Goal: Transaction & Acquisition: Purchase product/service

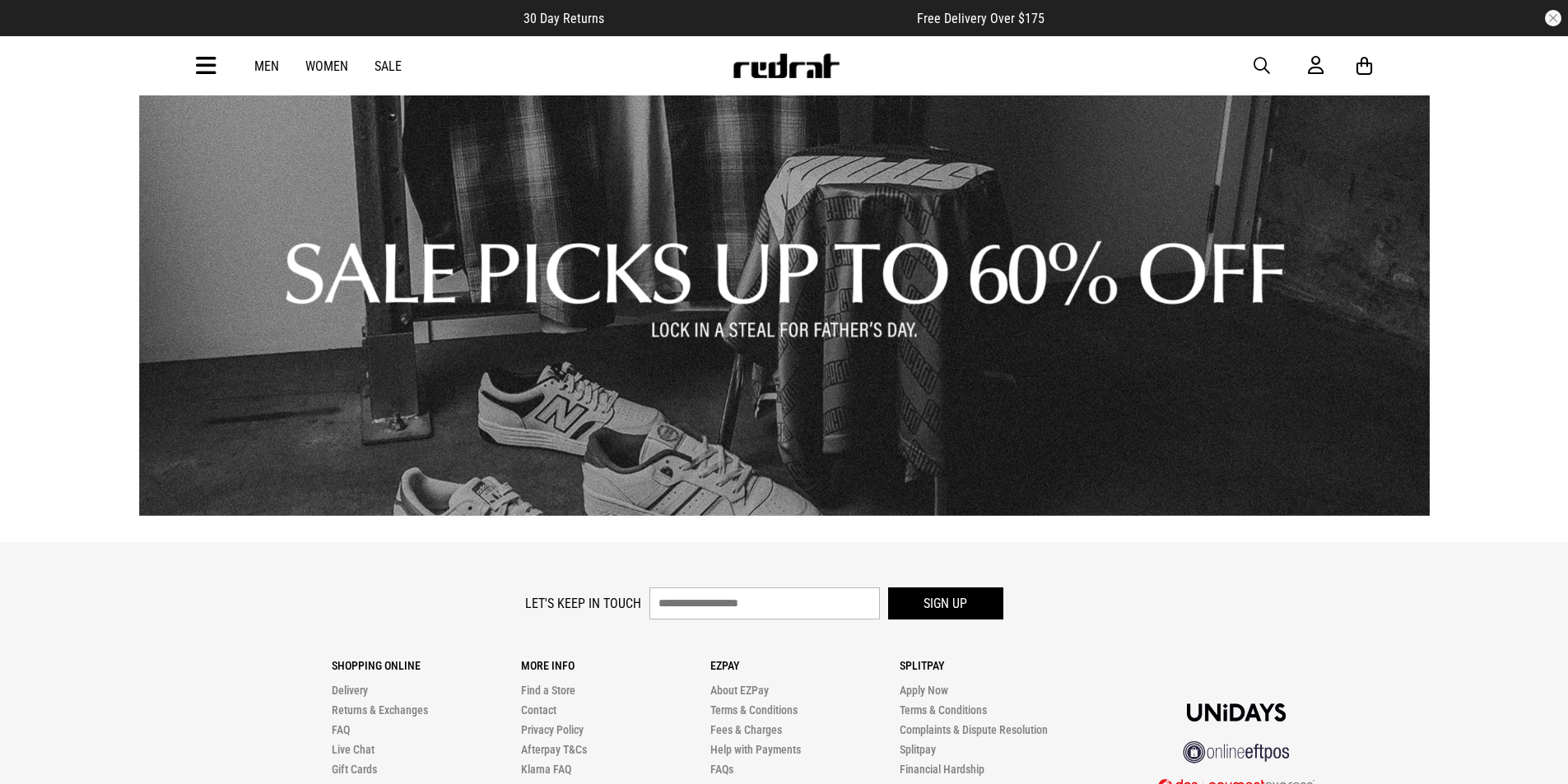
scroll to position [2386, 0]
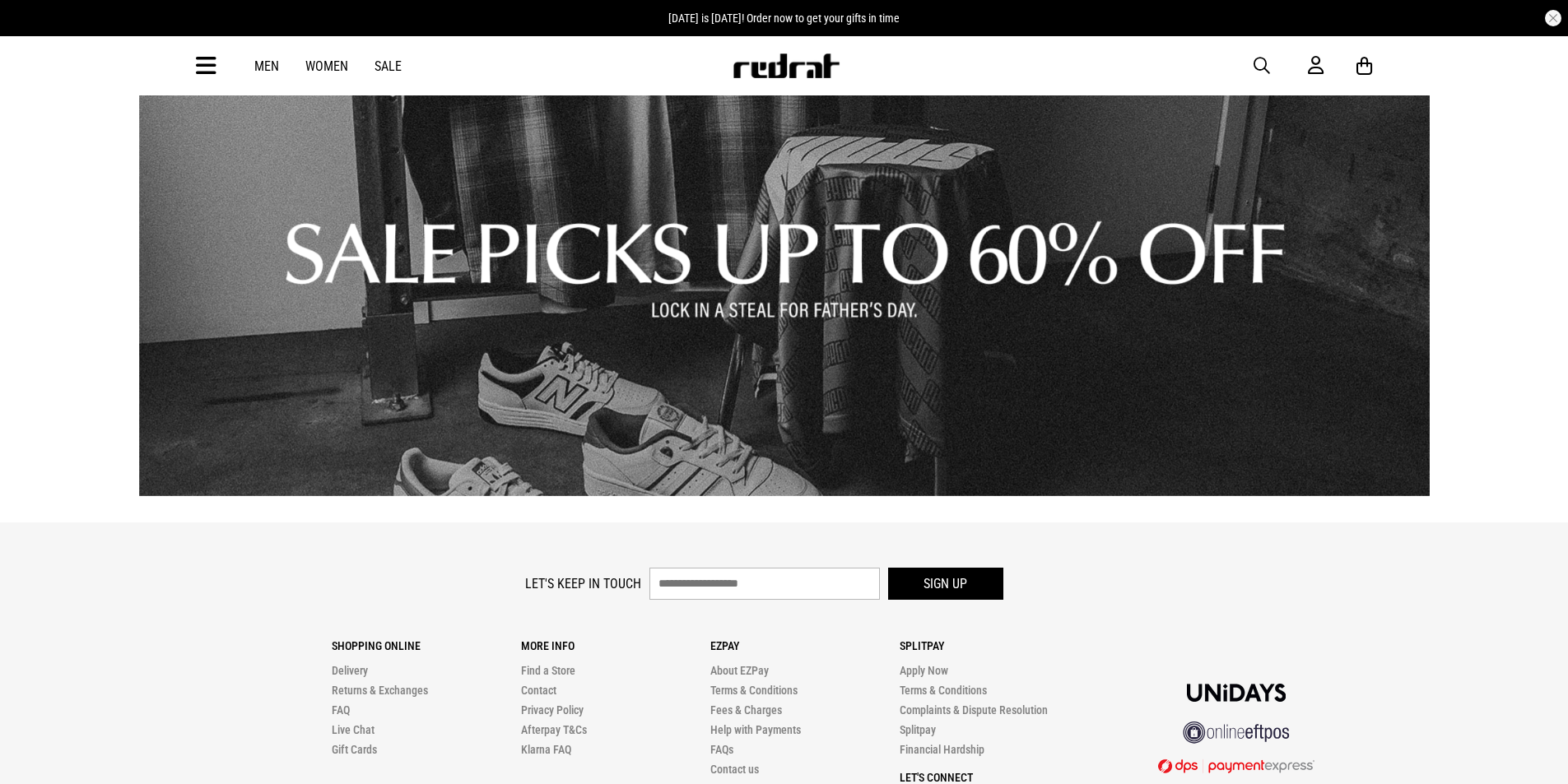
click at [678, 306] on link "1 / 1" at bounding box center [784, 252] width 1290 height 488
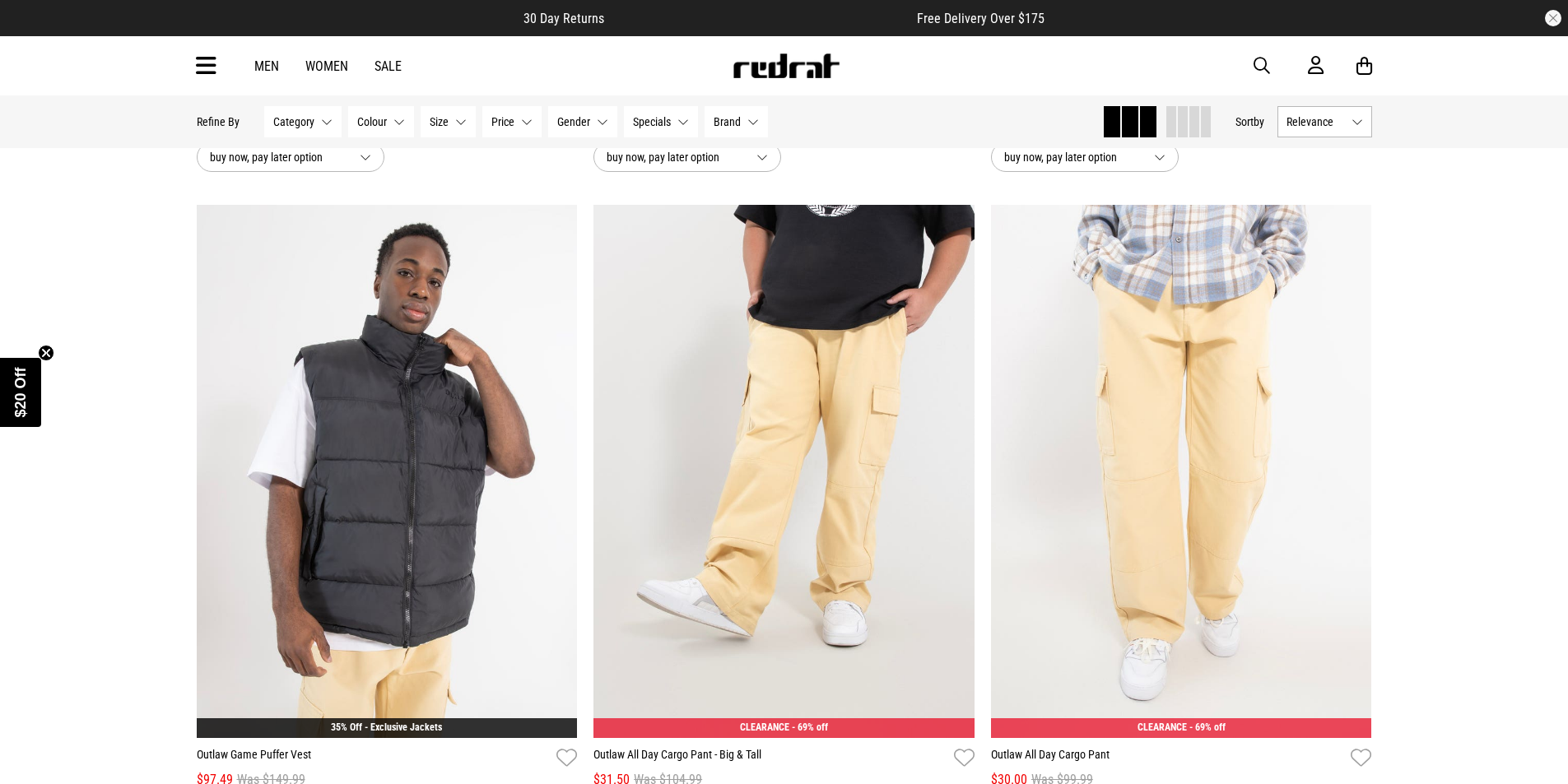
scroll to position [659, 0]
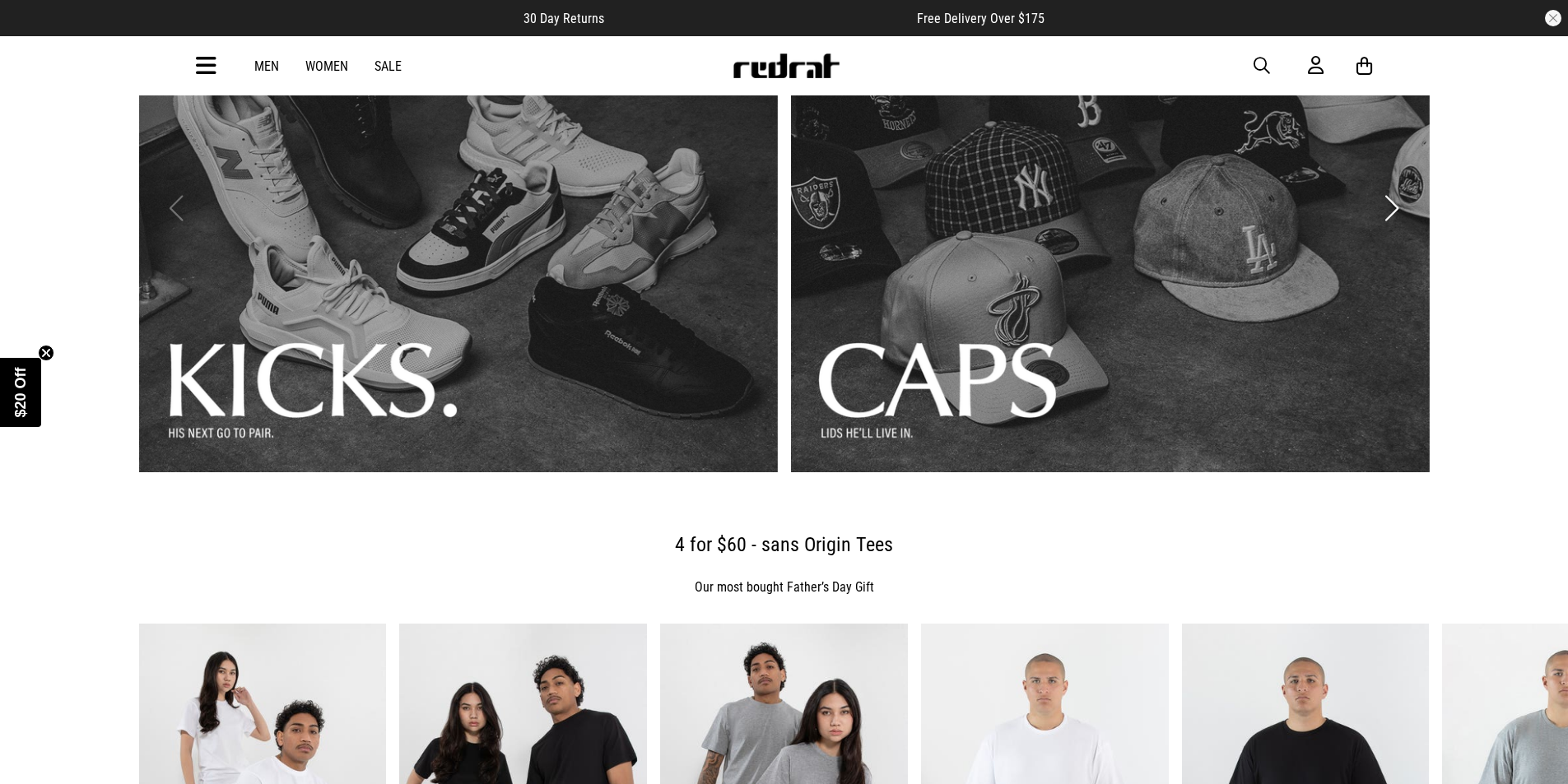
scroll to position [247, 0]
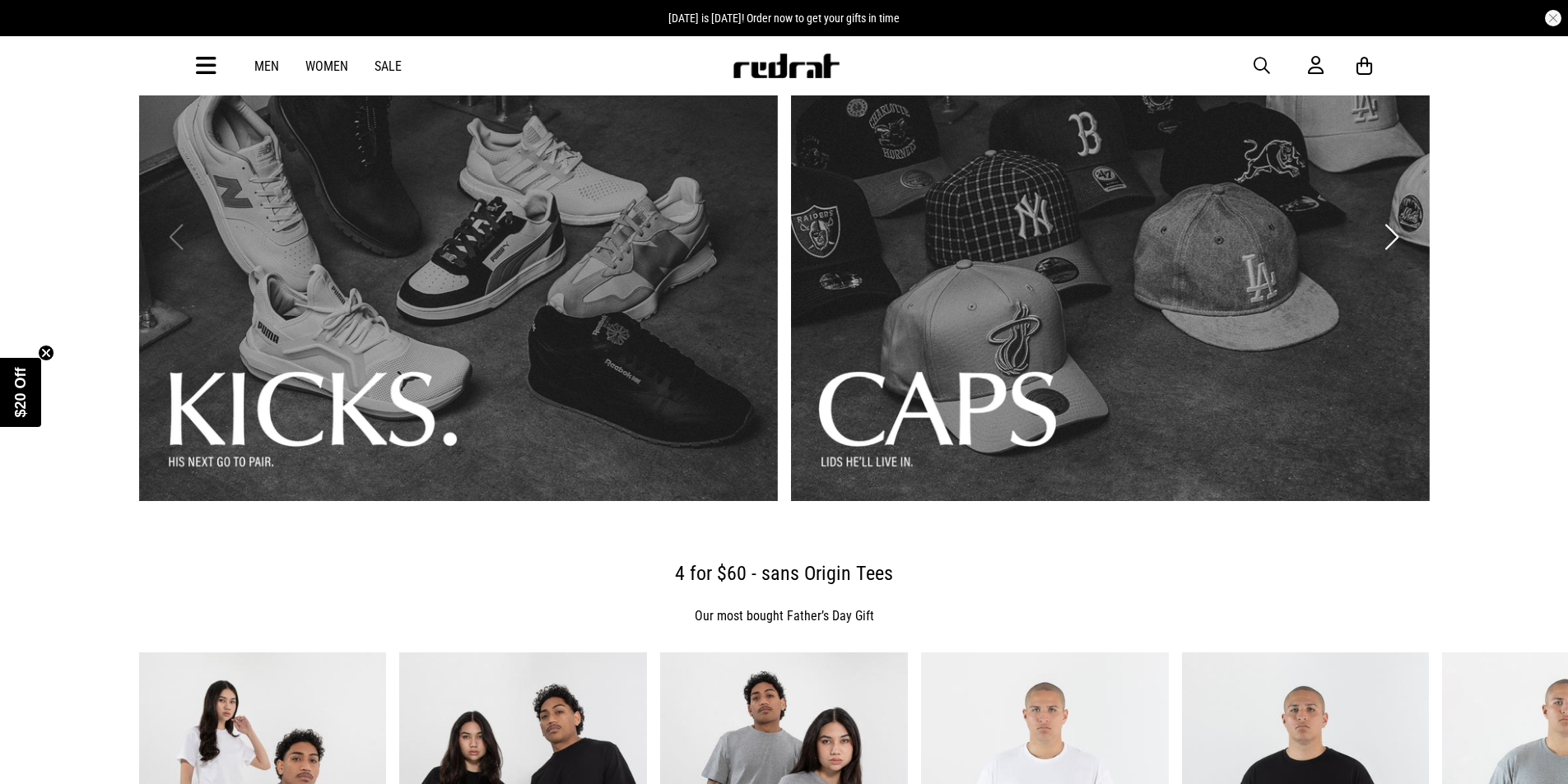
click at [401, 406] on link "1 / 3" at bounding box center [458, 237] width 638 height 528
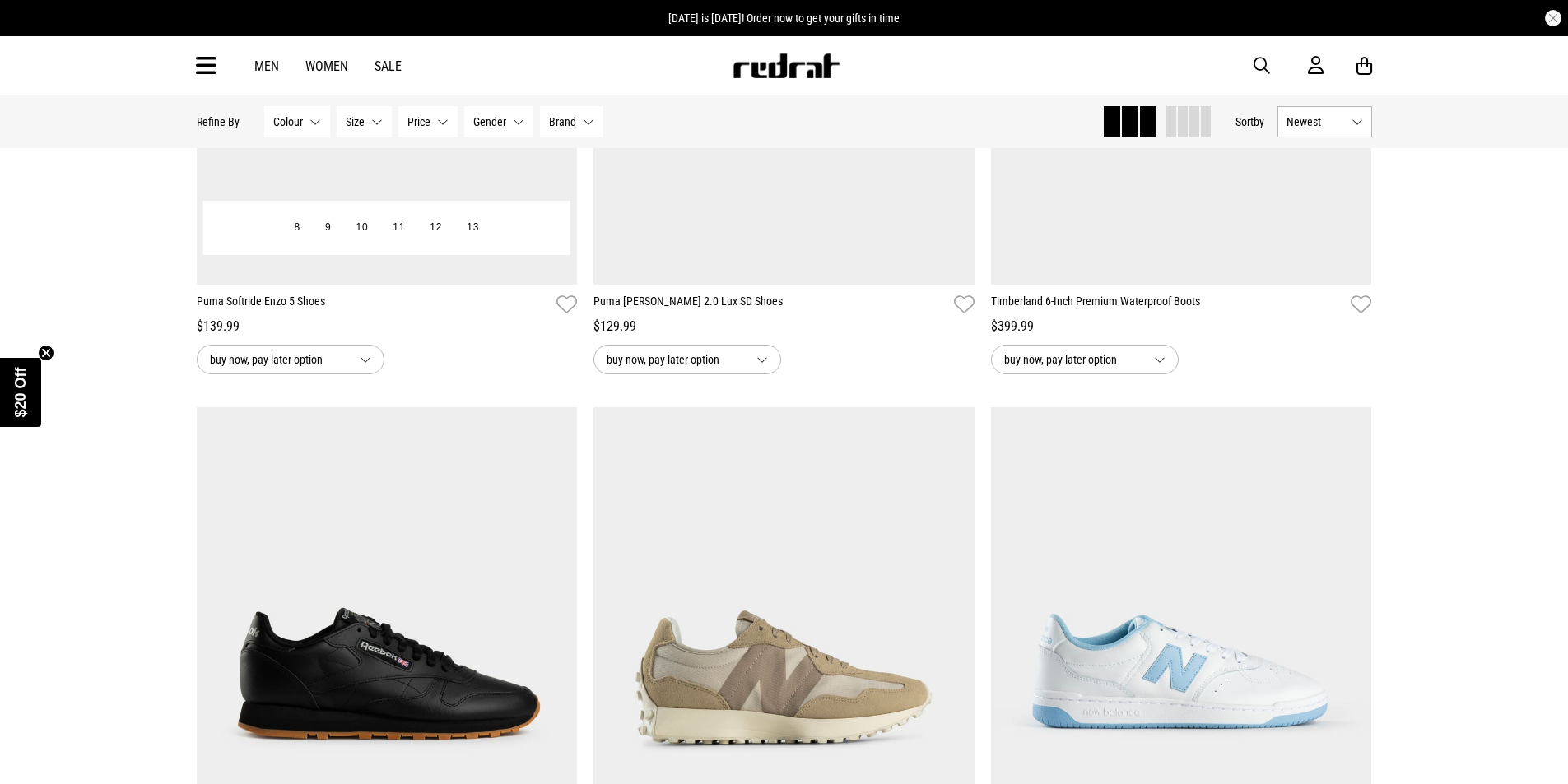
scroll to position [576, 0]
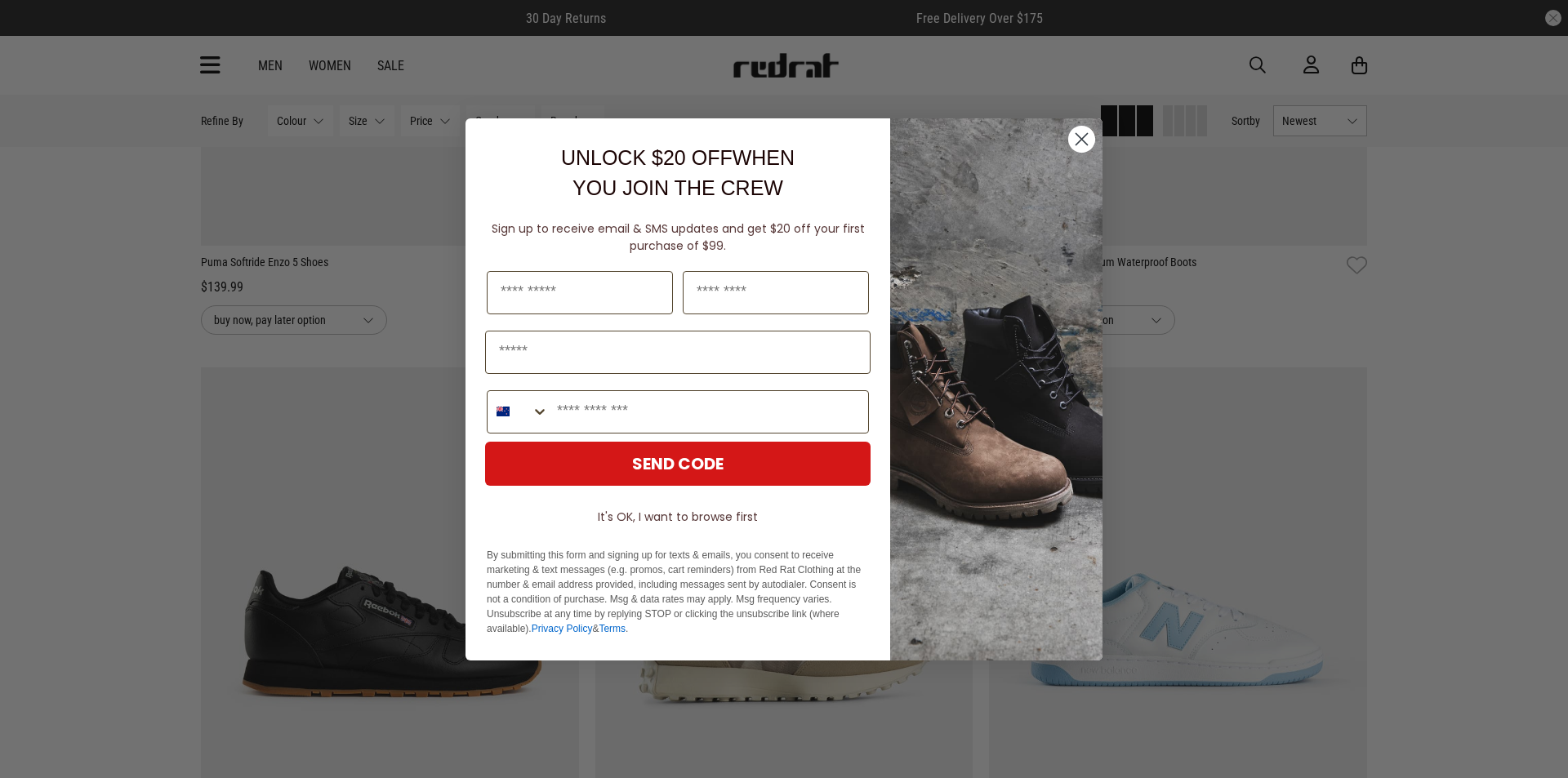
click at [1081, 140] on icon "Close dialog" at bounding box center [1082, 139] width 12 height 12
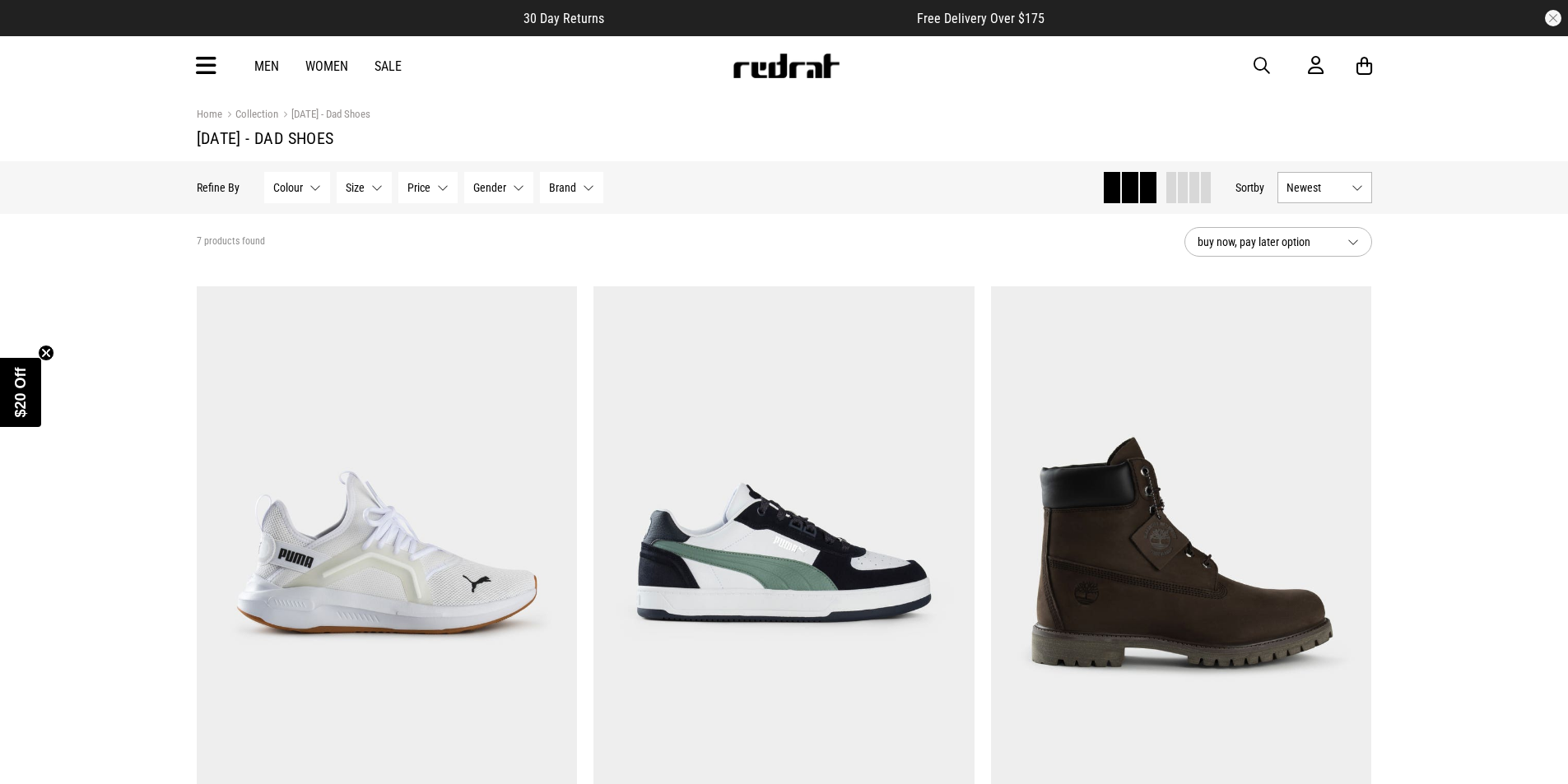
scroll to position [0, 0]
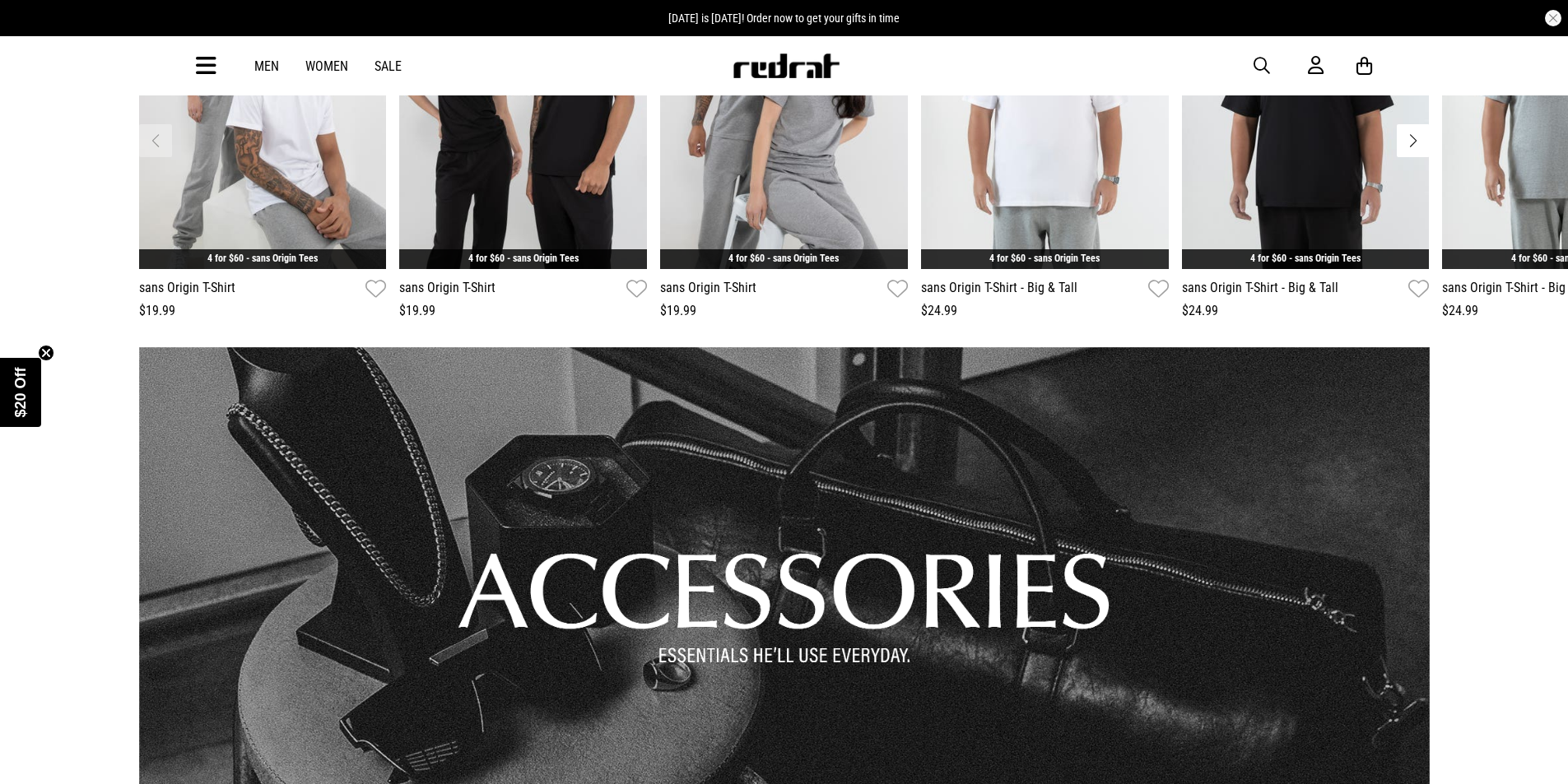
scroll to position [1070, 0]
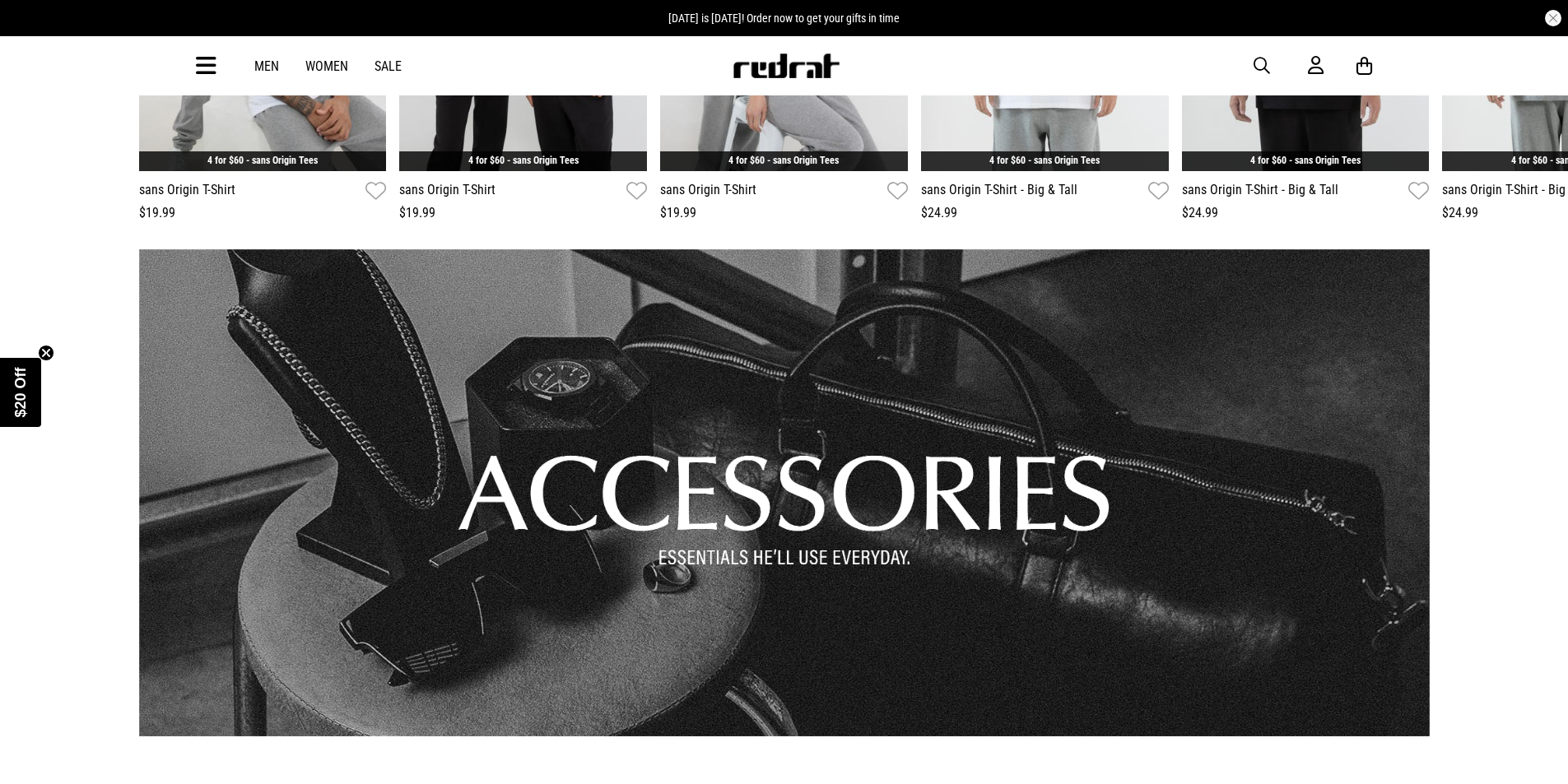
click at [716, 499] on link "1 / 1" at bounding box center [784, 494] width 1290 height 488
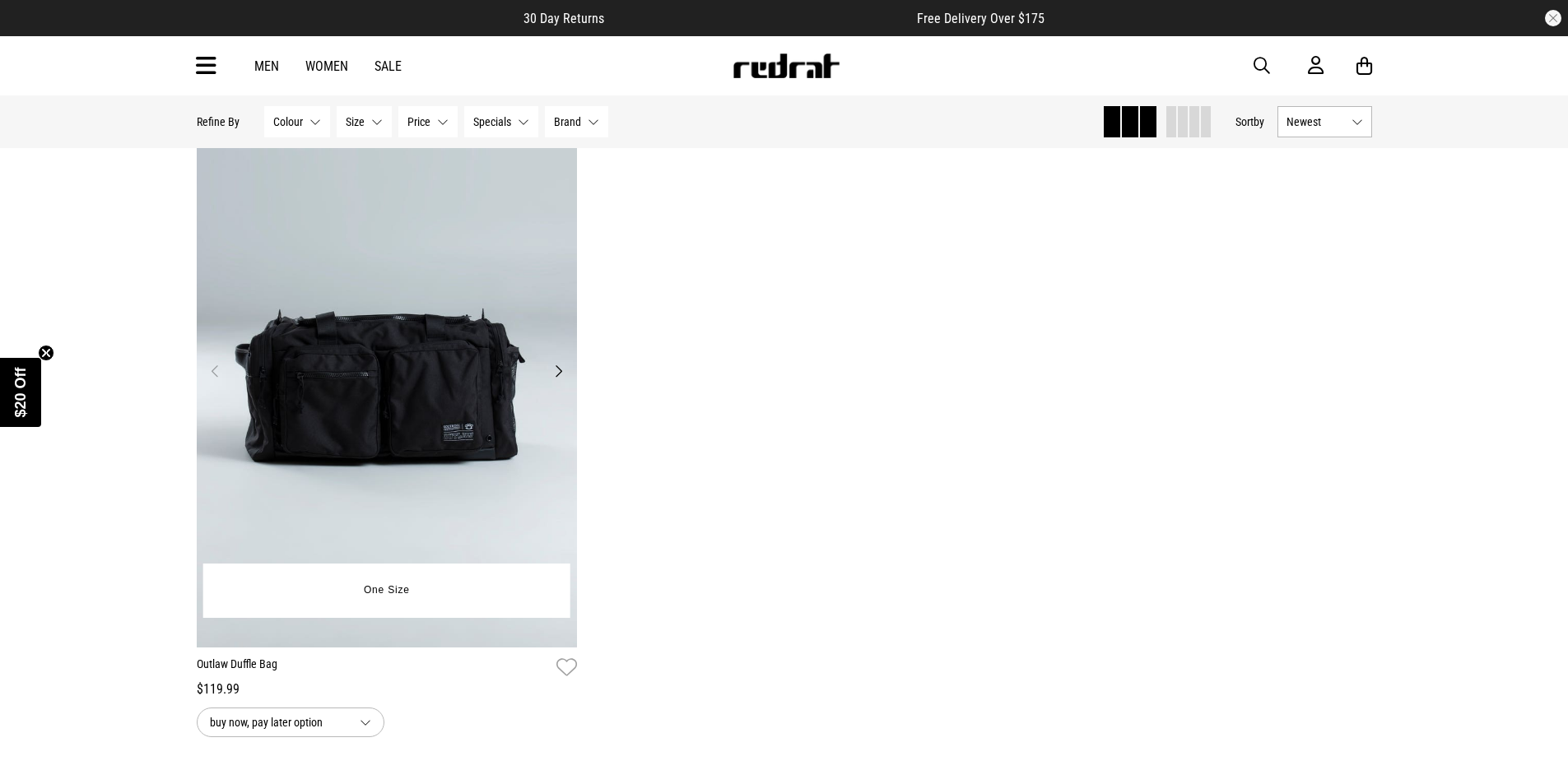
scroll to position [3538, 0]
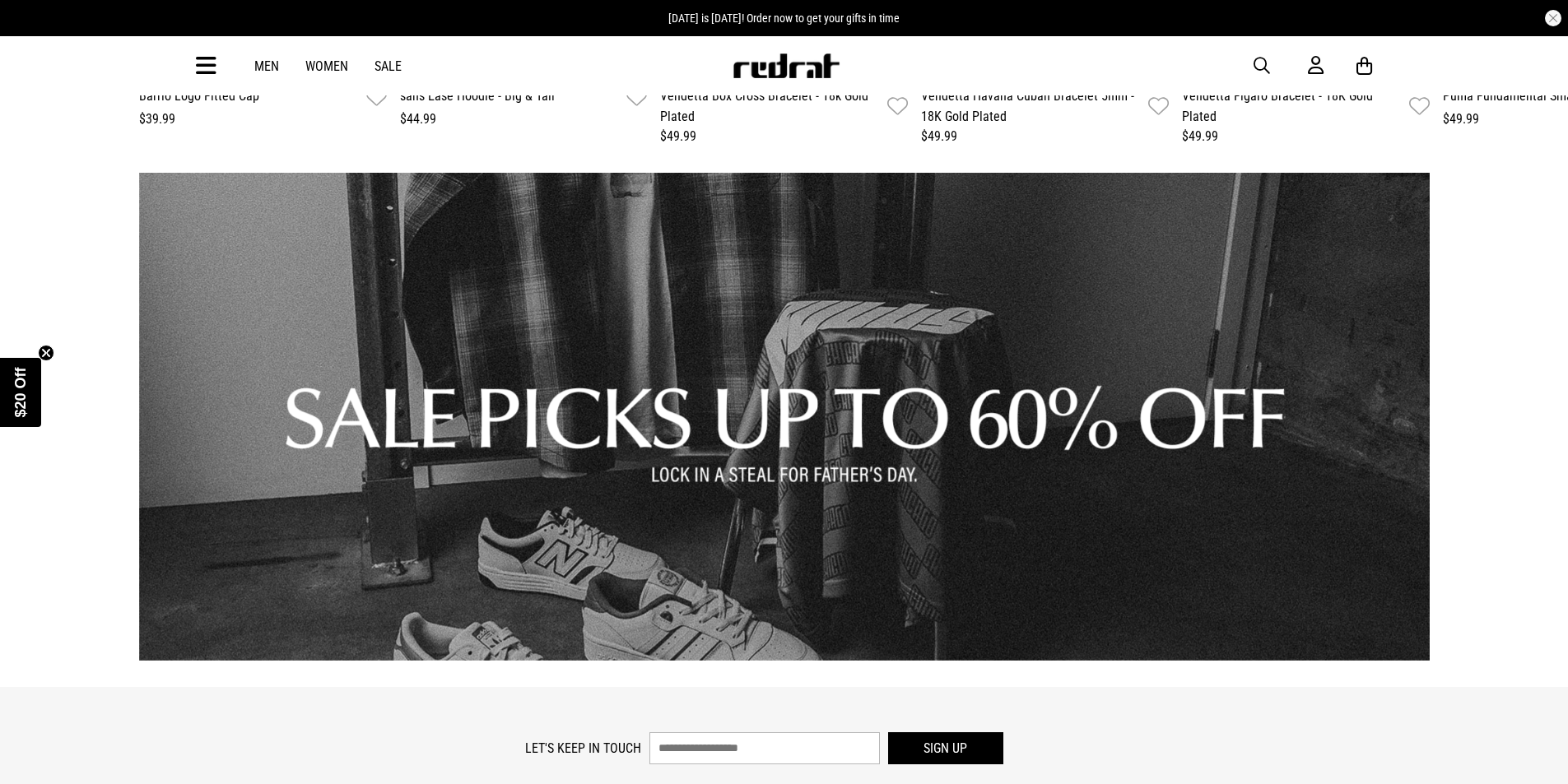
click at [464, 394] on link "1 / 1" at bounding box center [784, 417] width 1290 height 488
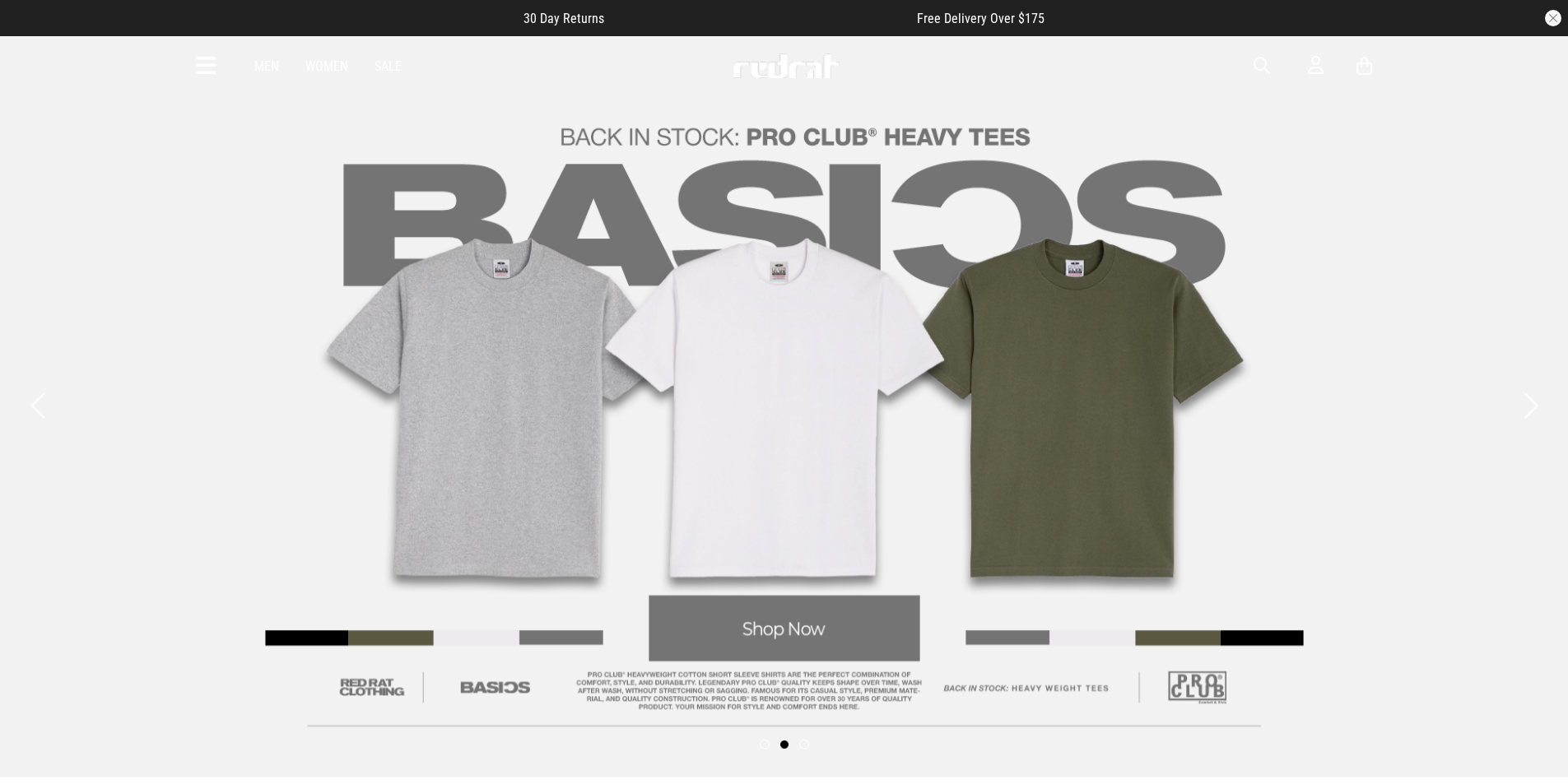
click at [801, 747] on span at bounding box center [803, 744] width 10 height 10
click at [801, 746] on span at bounding box center [803, 744] width 10 height 10
click at [810, 741] on div at bounding box center [784, 746] width 1568 height 23
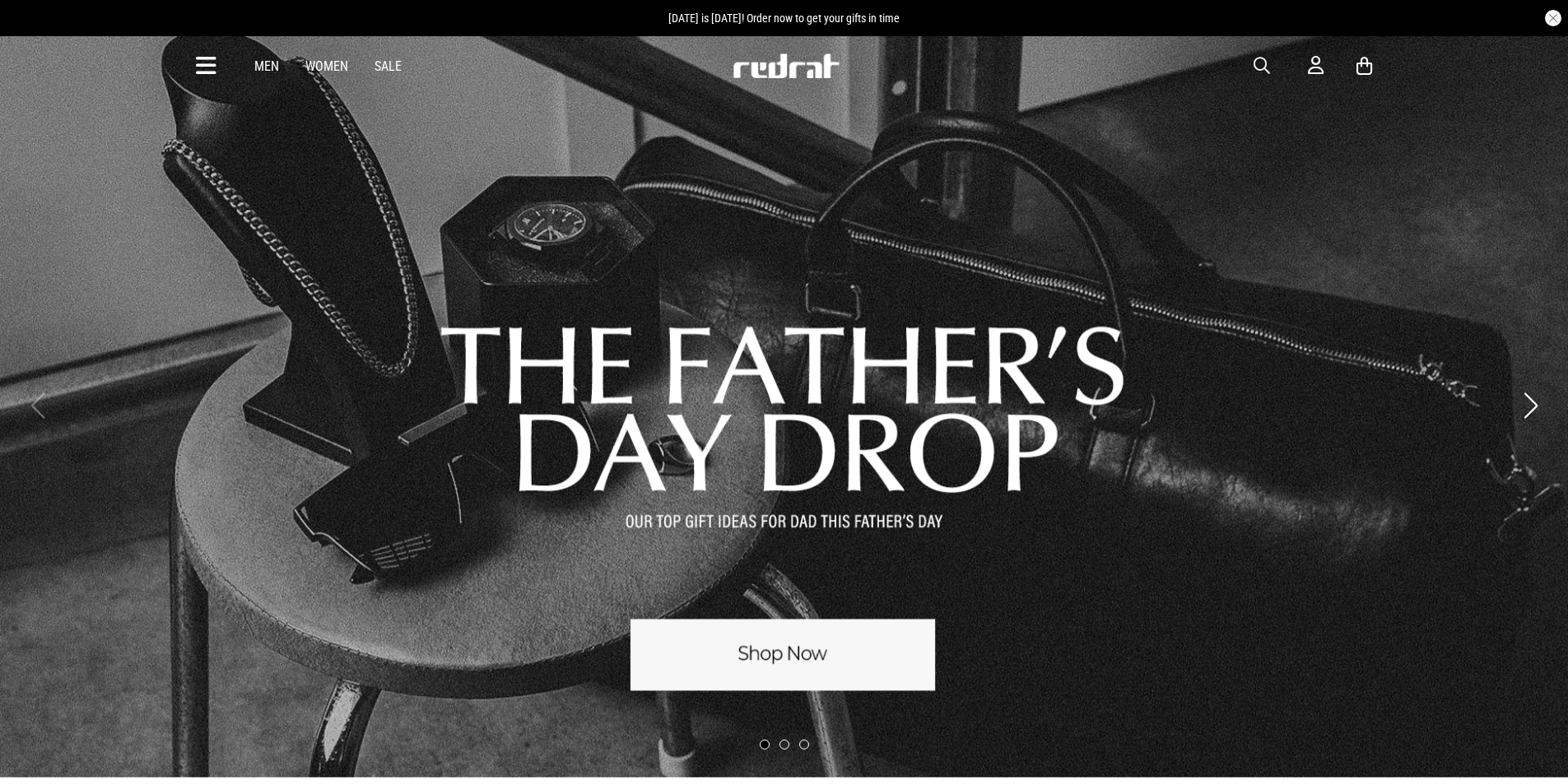
click at [725, 661] on link "1 / 3" at bounding box center [784, 406] width 1568 height 744
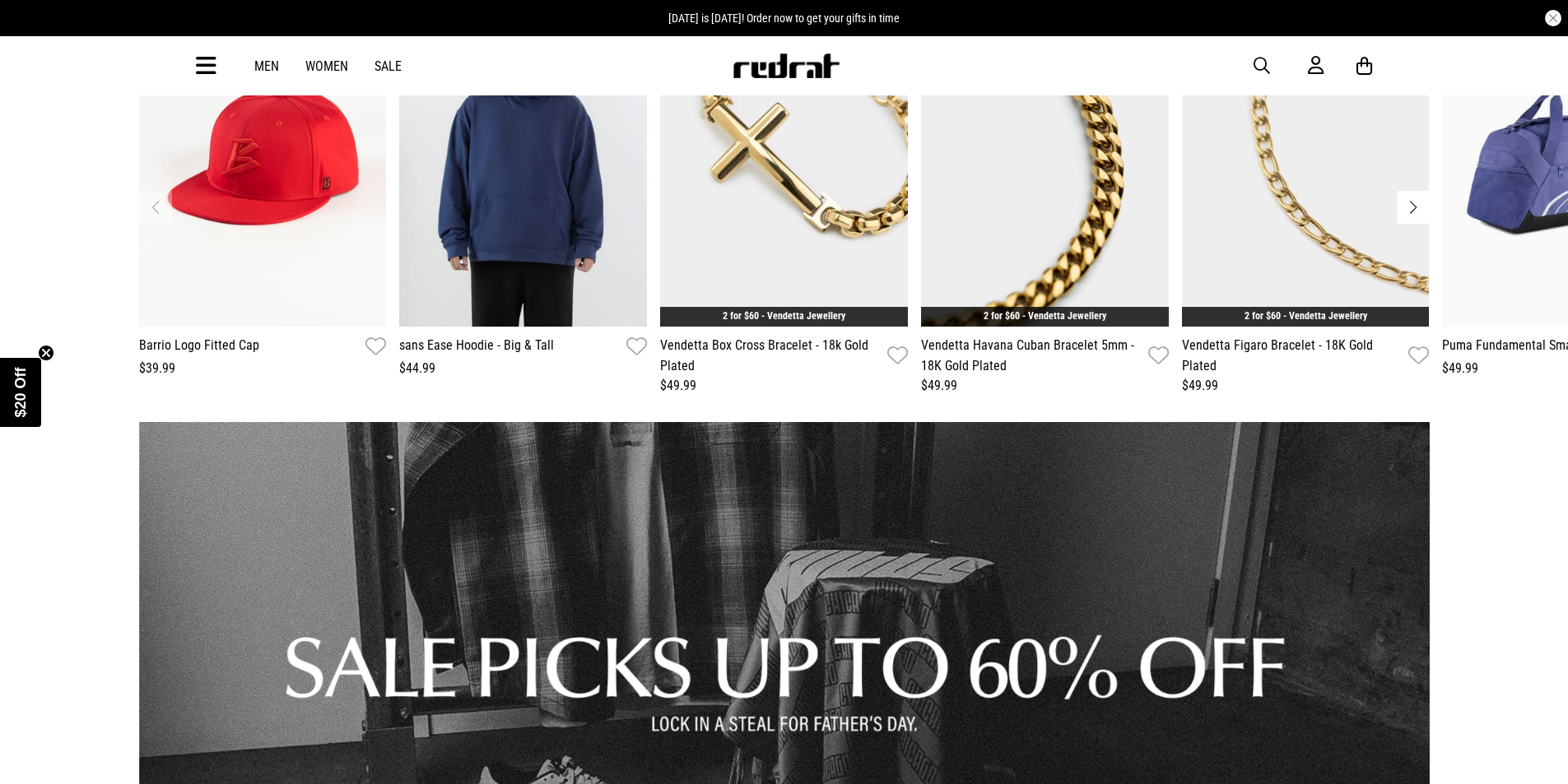
scroll to position [1975, 0]
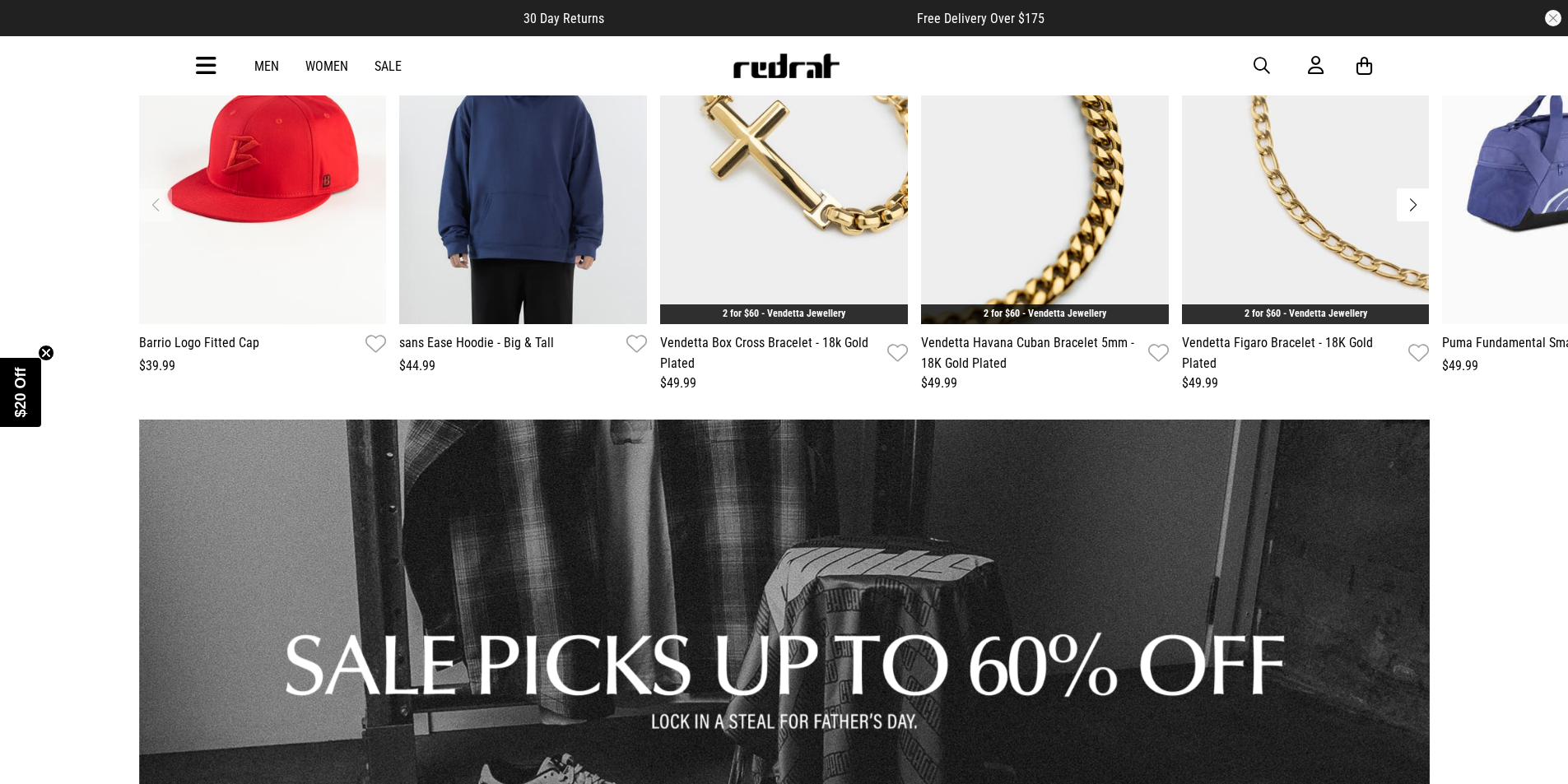
click at [697, 651] on link "1 / 1" at bounding box center [784, 664] width 1290 height 488
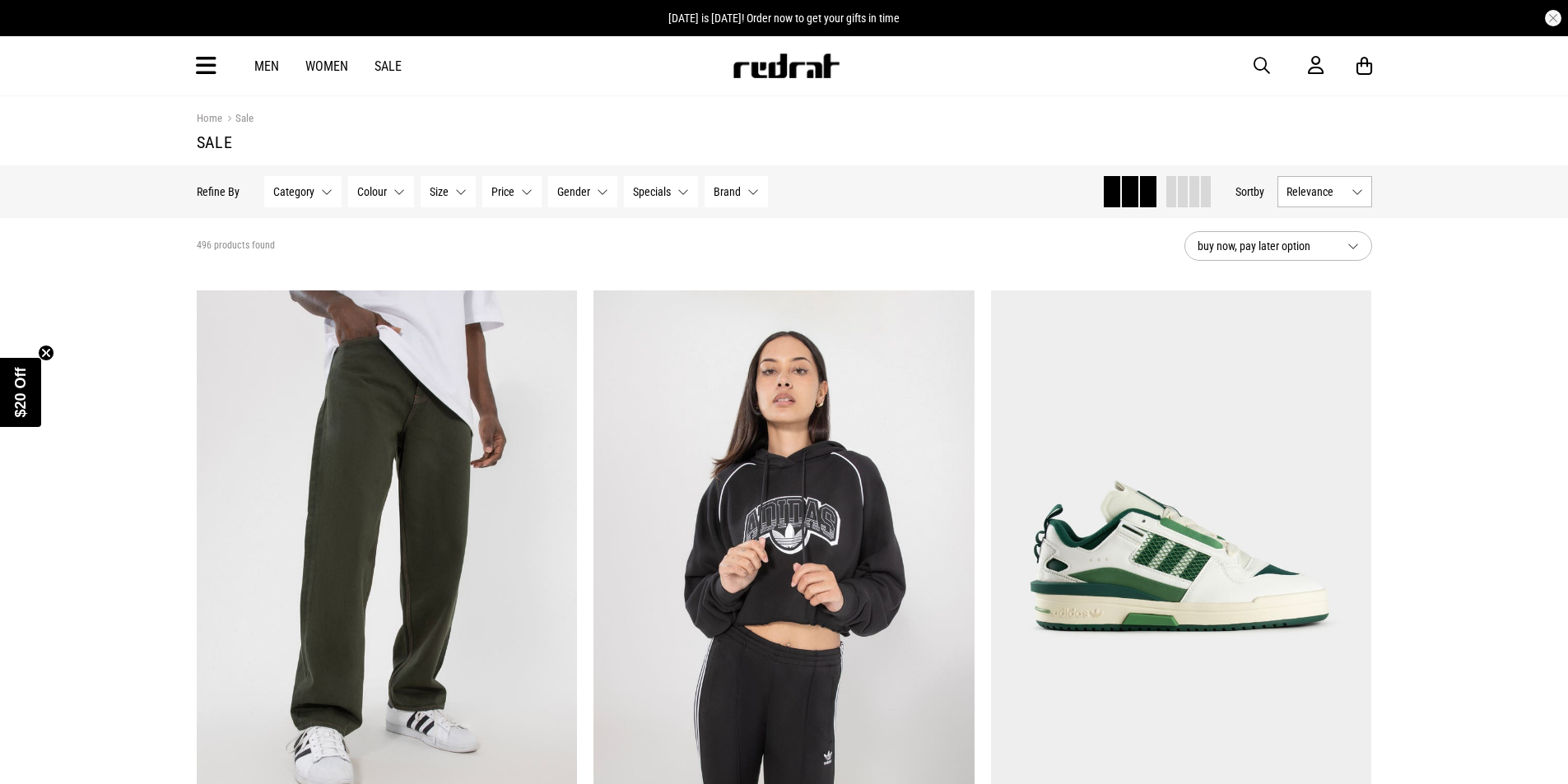
click at [324, 196] on button "Category None selected" at bounding box center [303, 191] width 78 height 31
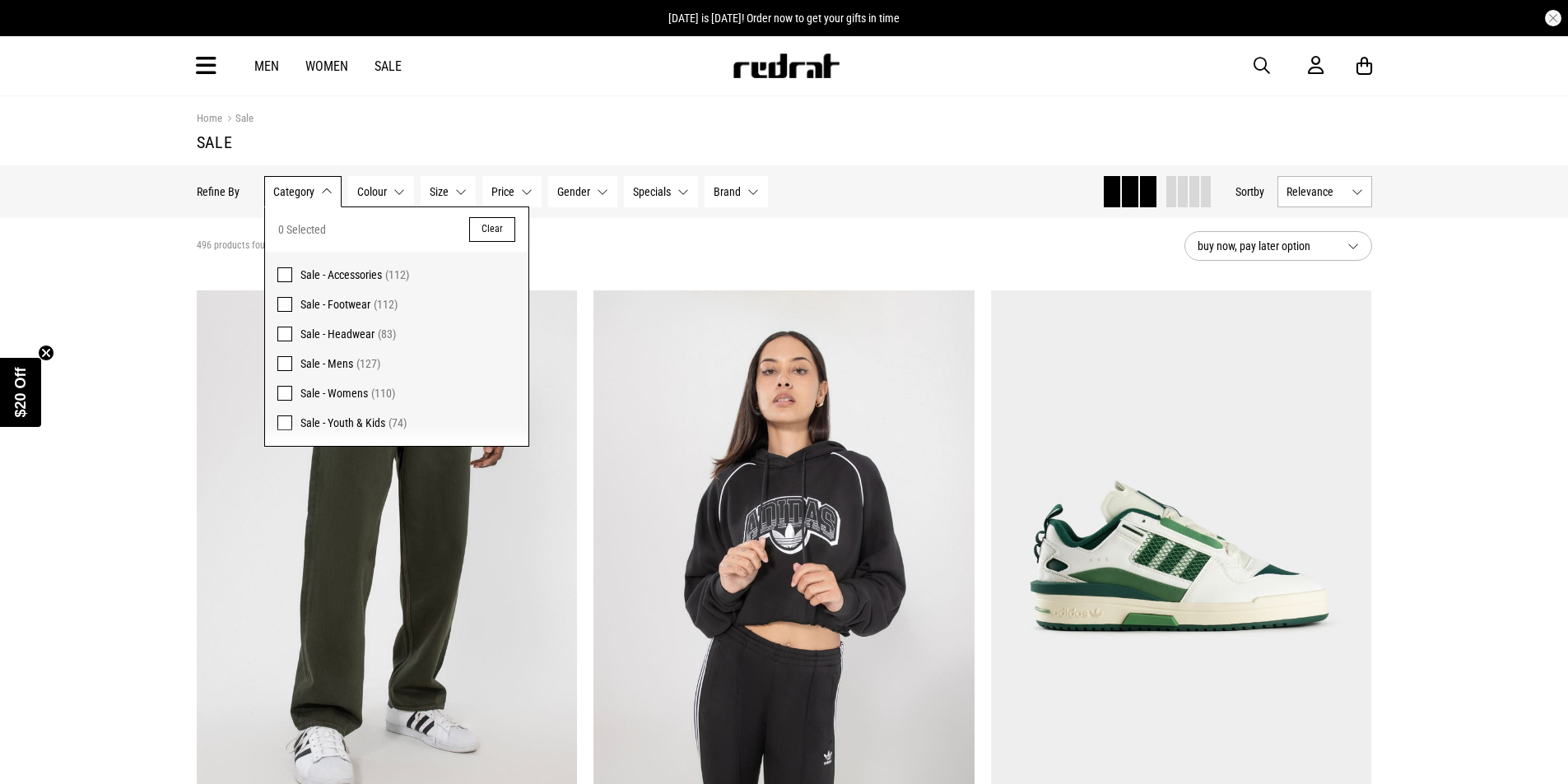
click at [285, 304] on span at bounding box center [284, 304] width 15 height 15
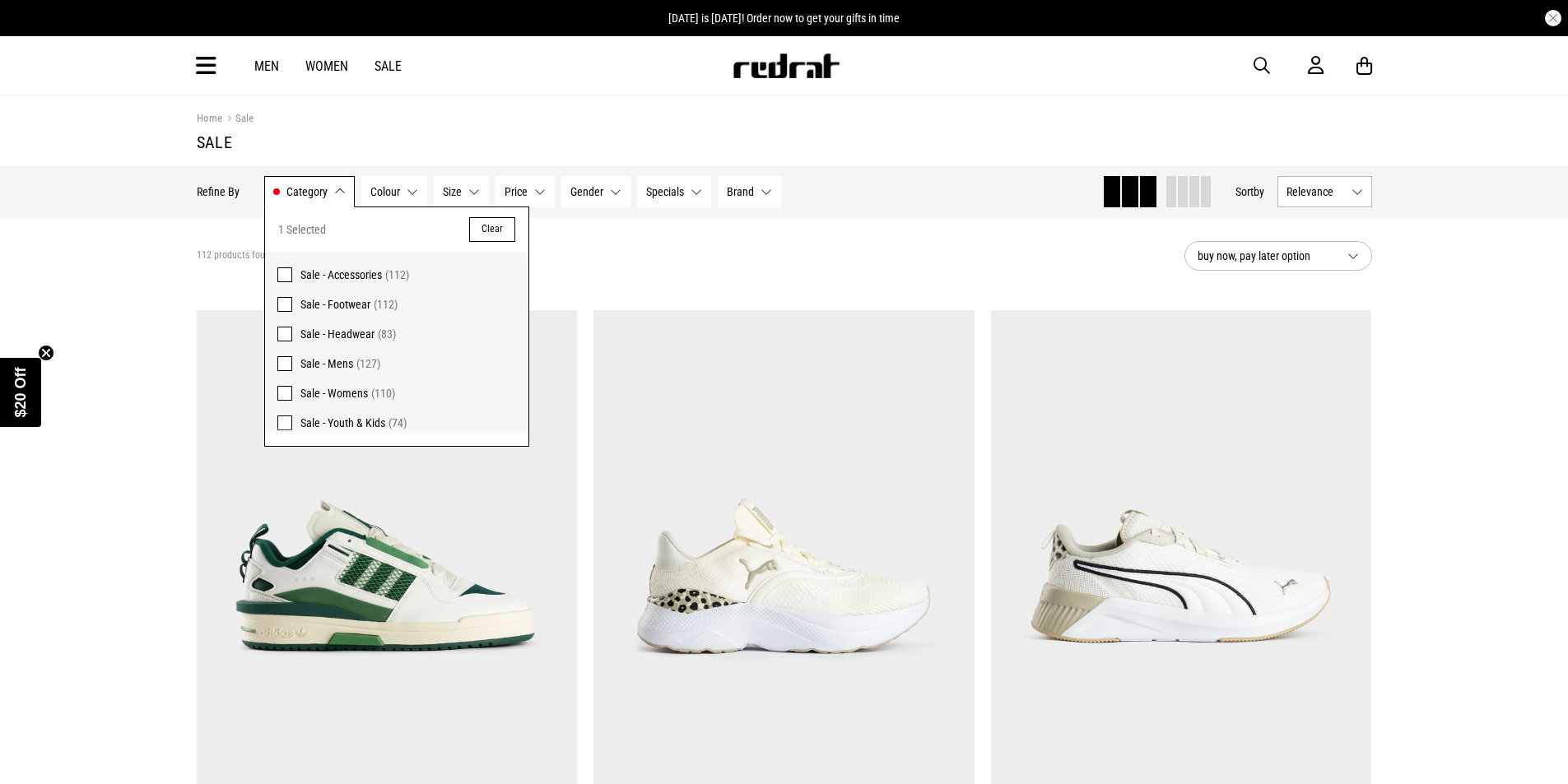
click at [612, 195] on button "Gender None selected" at bounding box center [596, 191] width 69 height 31
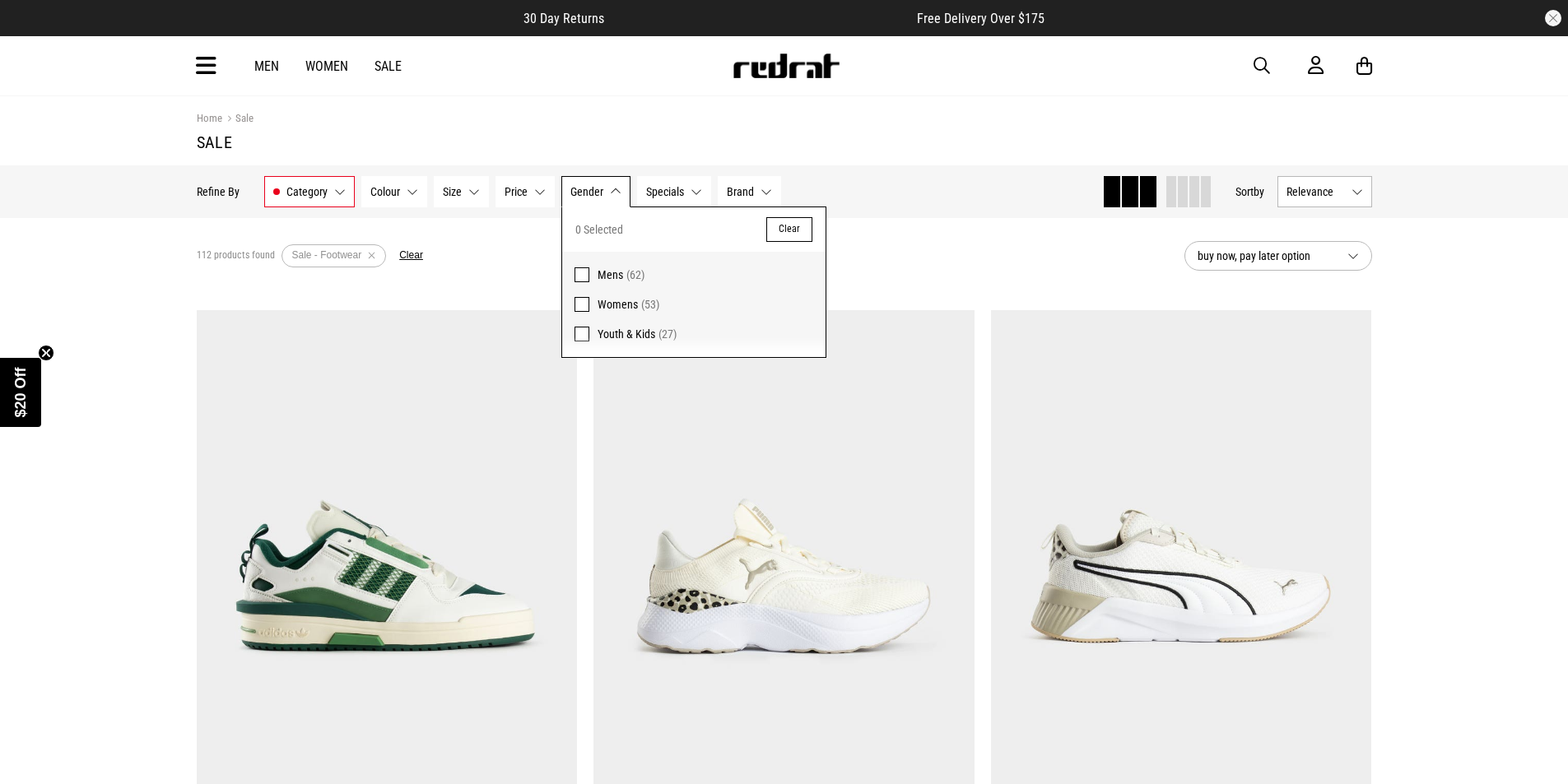
click at [580, 271] on span at bounding box center [581, 274] width 15 height 15
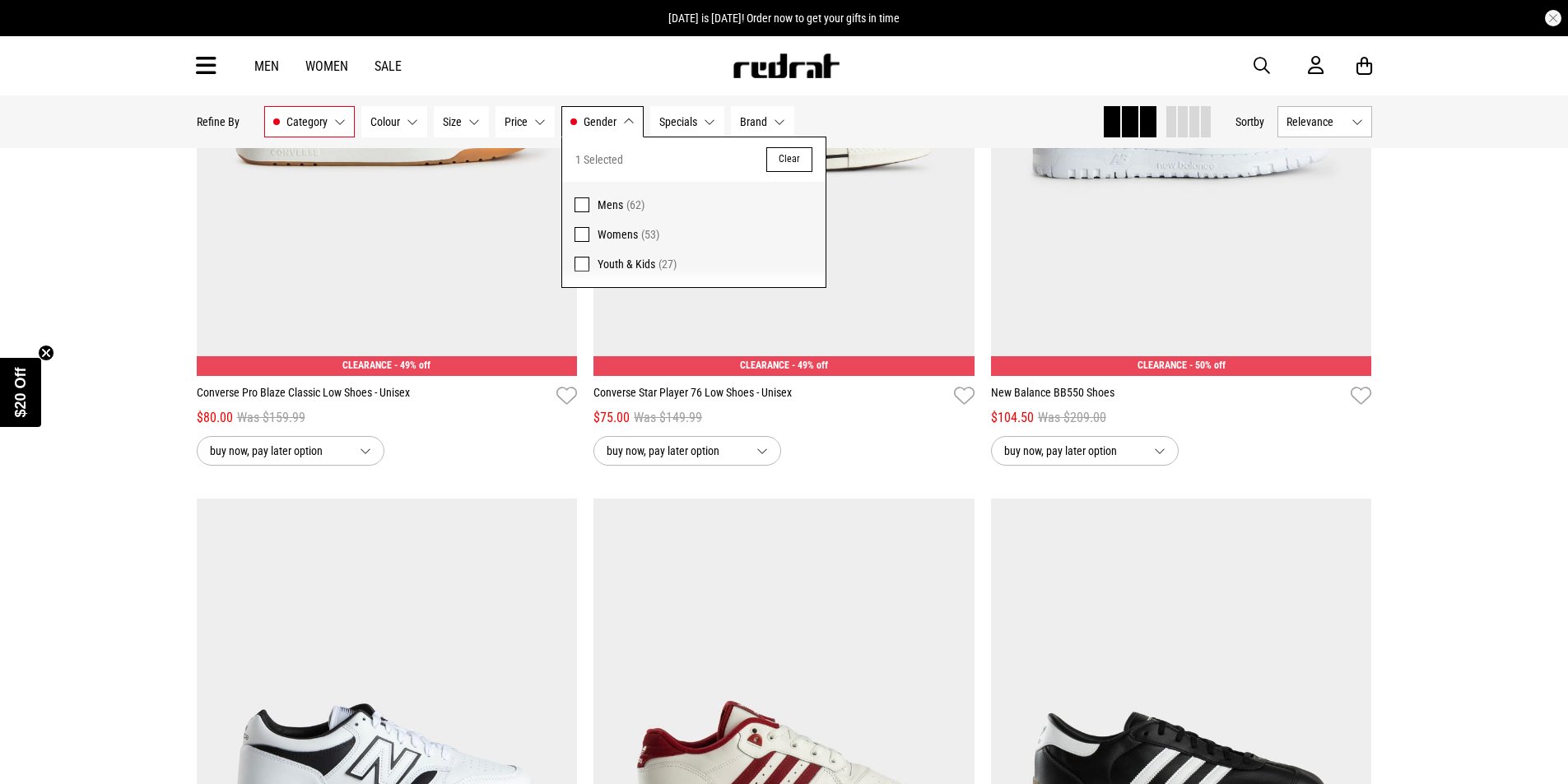
scroll to position [3950, 0]
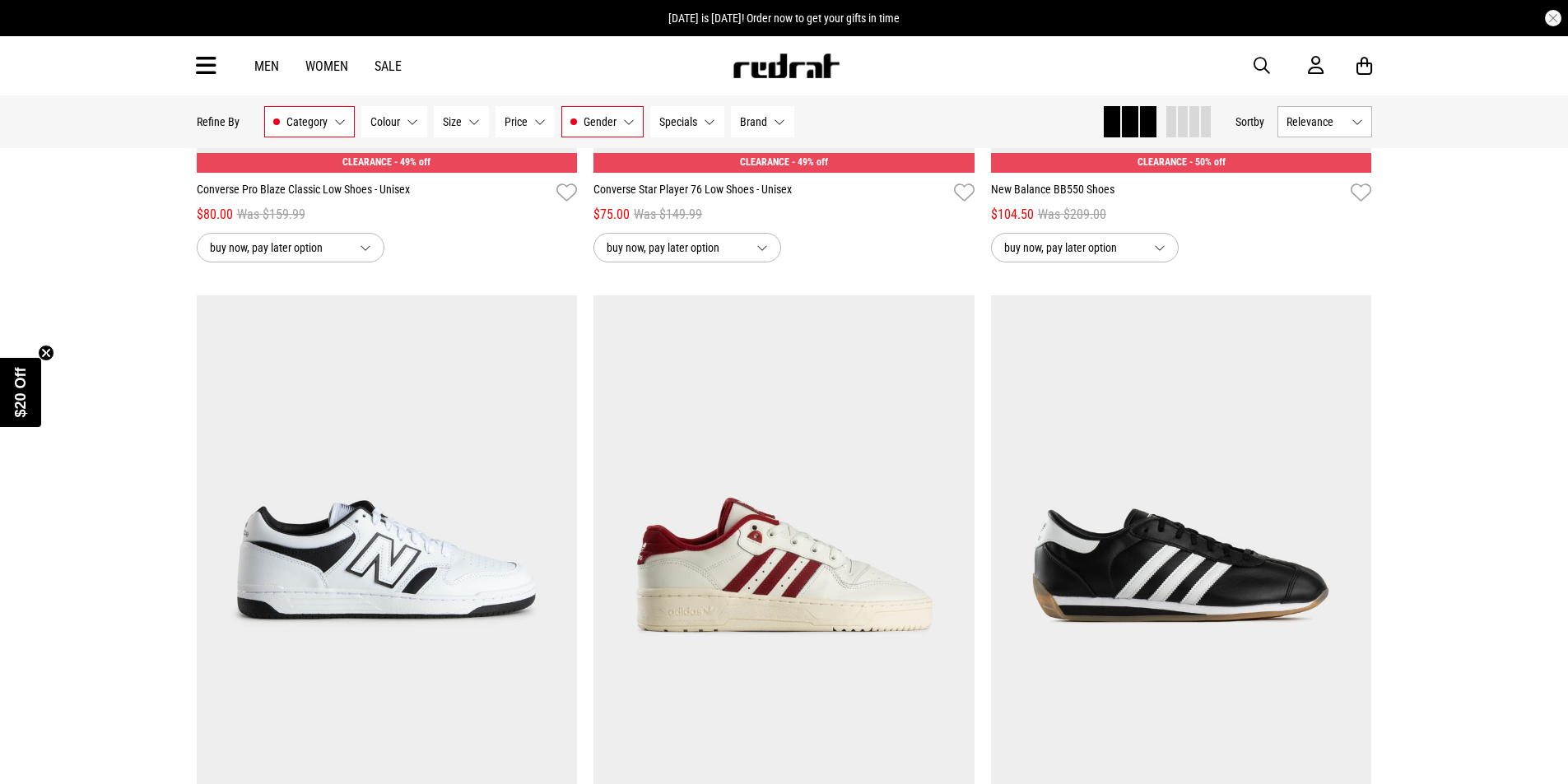
click at [51, 351] on circle "Close teaser" at bounding box center [47, 353] width 16 height 16
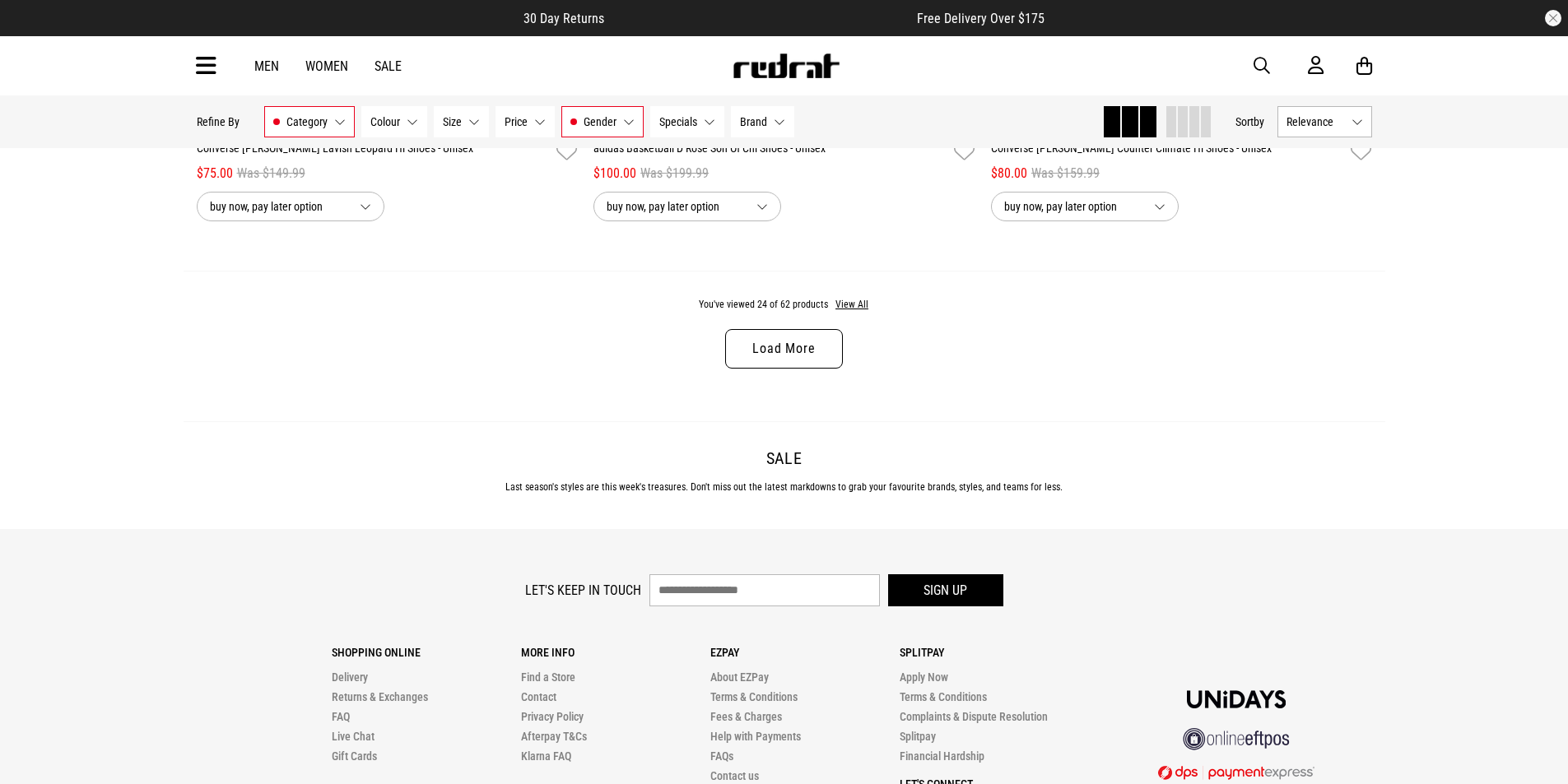
scroll to position [5349, 0]
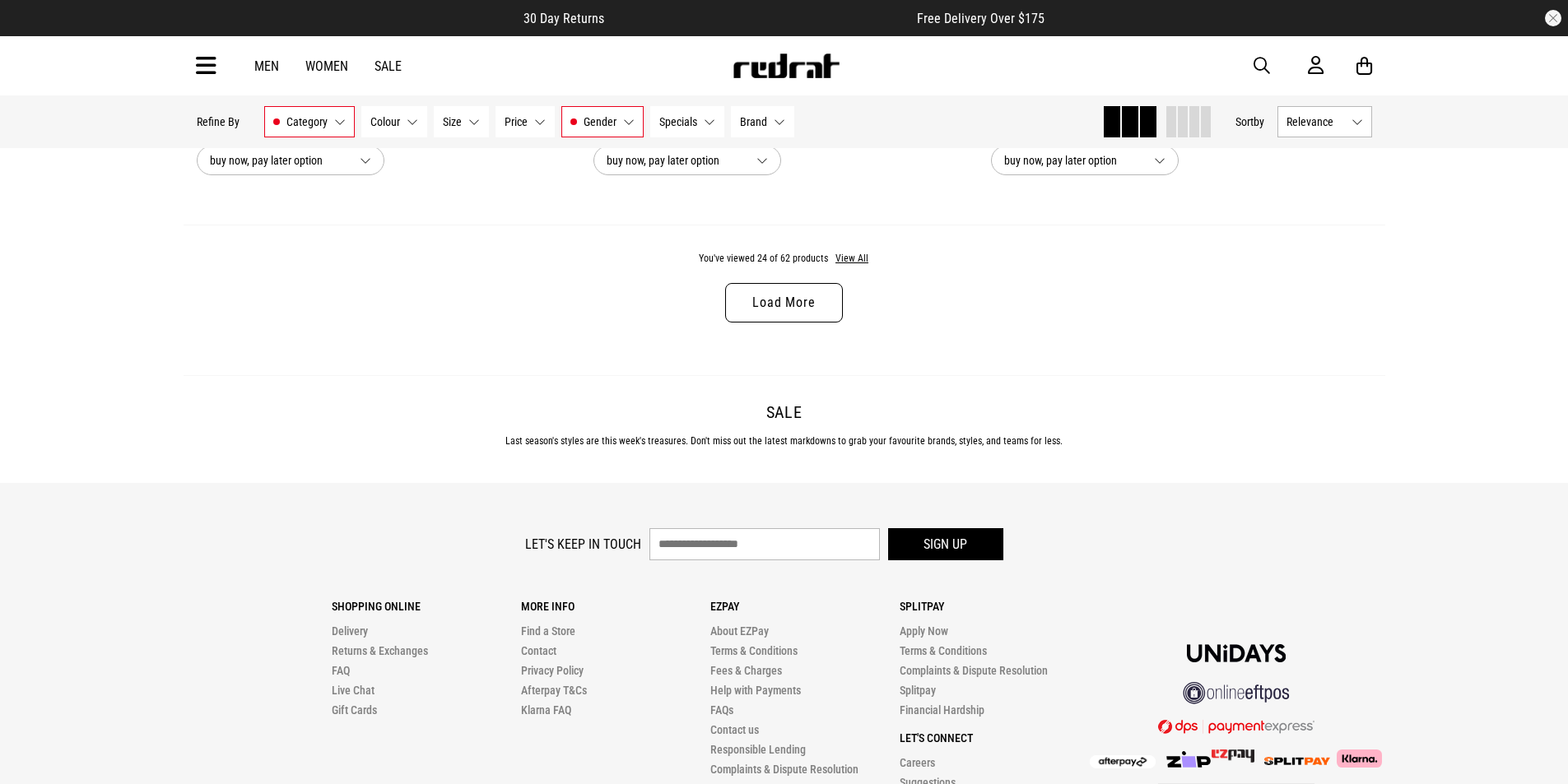
click at [783, 306] on link "Load More" at bounding box center [783, 302] width 117 height 40
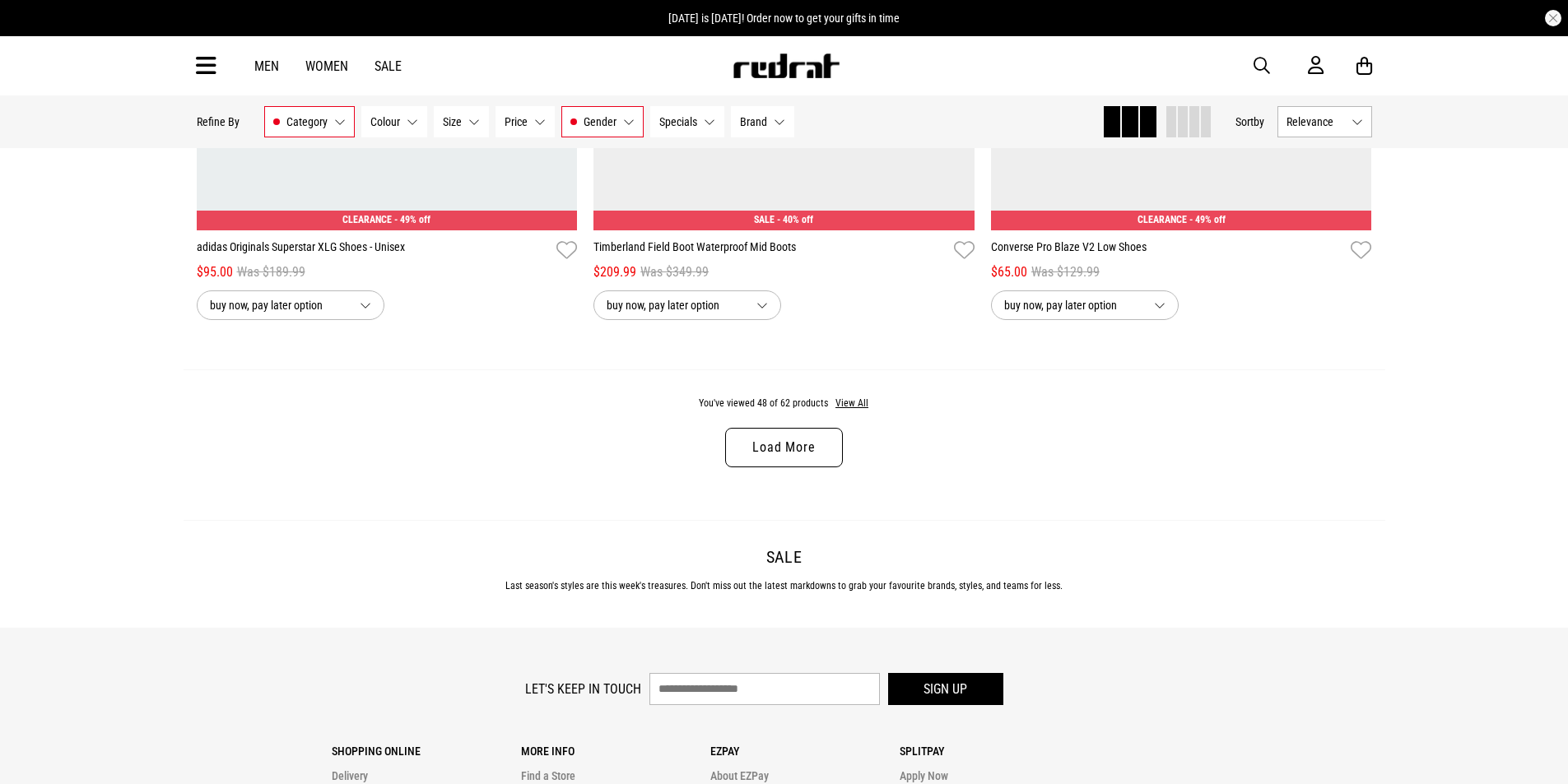
scroll to position [10450, 0]
click at [770, 460] on link "Load More" at bounding box center [783, 447] width 117 height 40
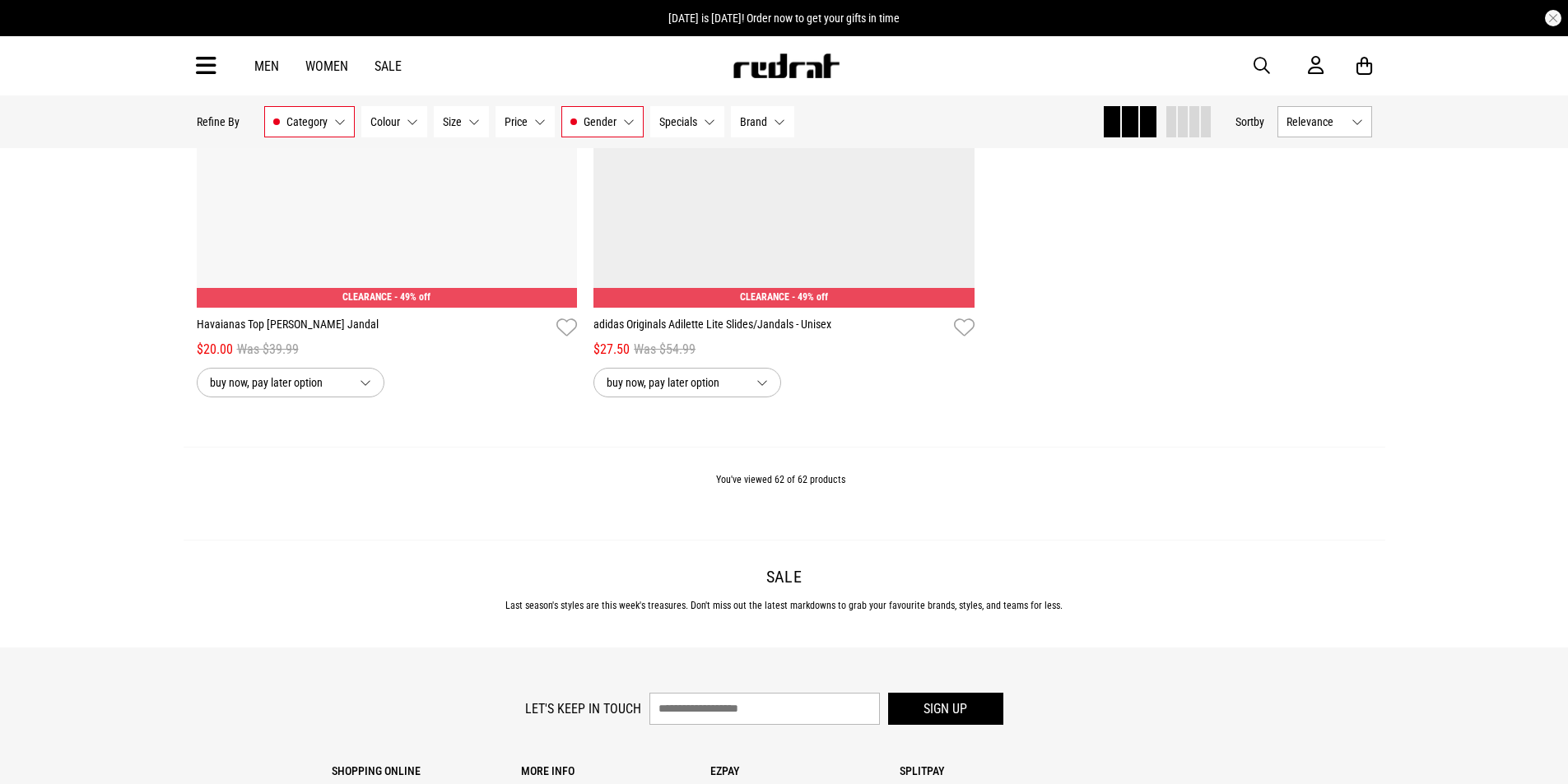
scroll to position [13659, 0]
